Goal: Task Accomplishment & Management: Manage account settings

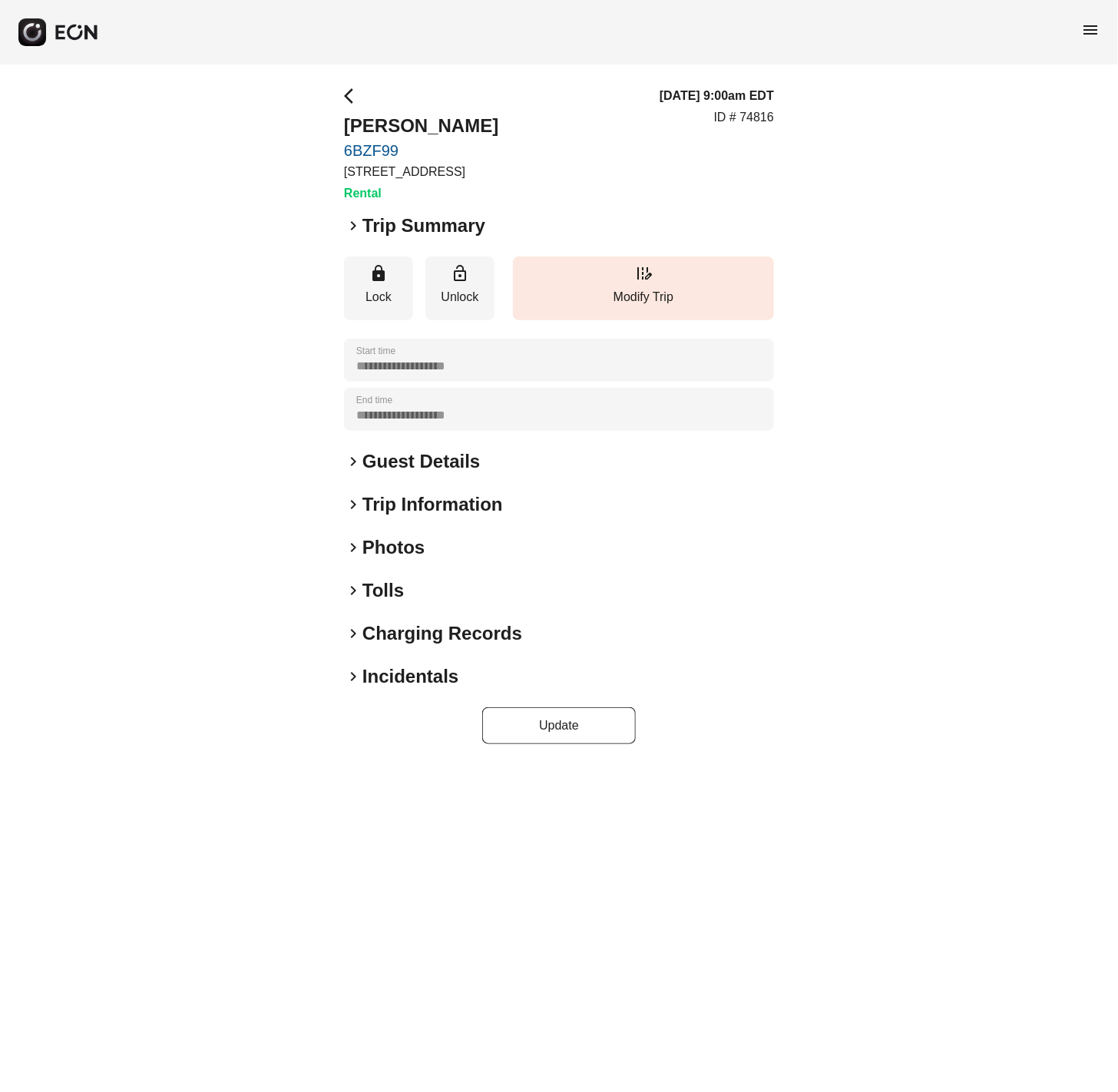
click at [358, 545] on span "keyboard_arrow_right" at bounding box center [353, 546] width 18 height 18
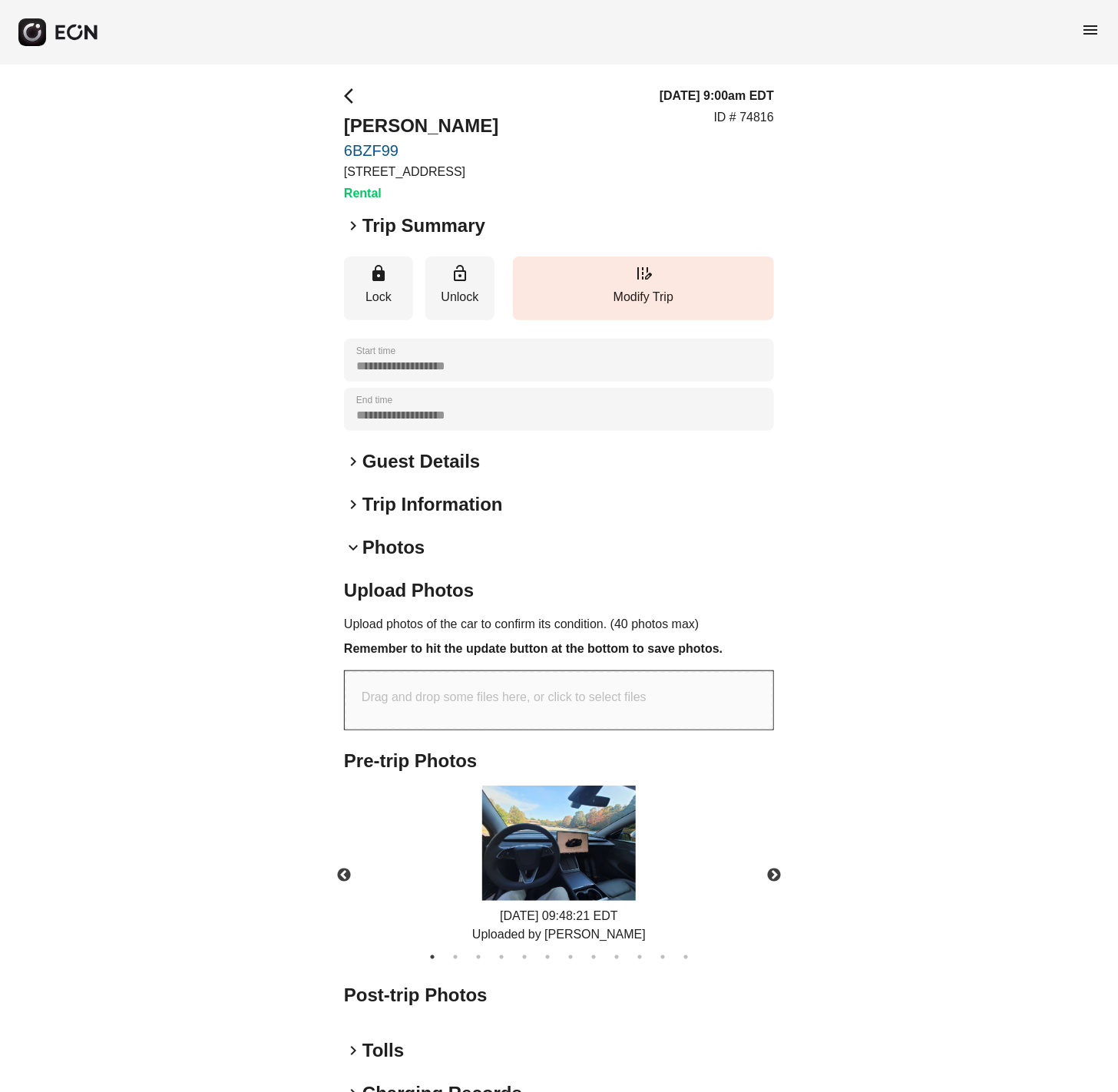
click at [346, 224] on span "keyboard_arrow_right" at bounding box center [353, 225] width 18 height 18
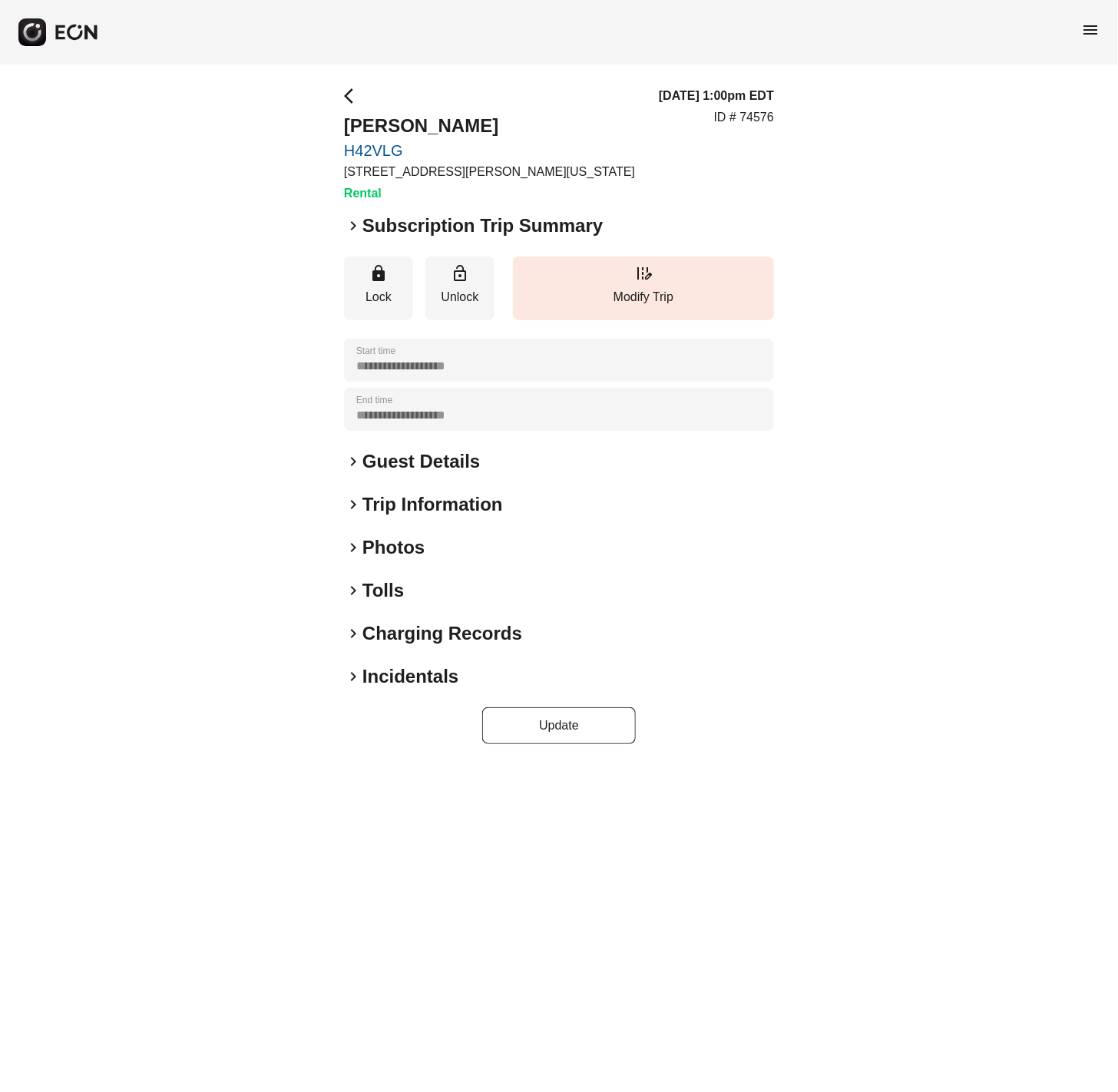
click at [358, 222] on span "keyboard_arrow_right" at bounding box center [353, 225] width 18 height 18
